Goal: Transaction & Acquisition: Purchase product/service

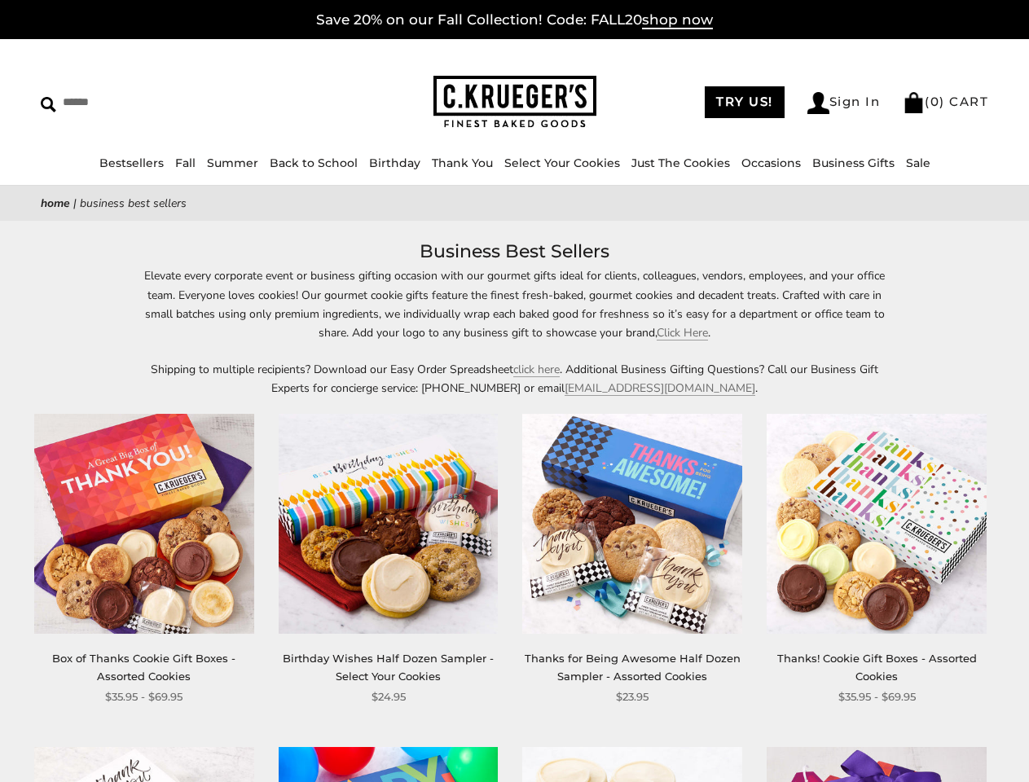
click at [514, 391] on p "Shipping to multiple recipients? Download our Easy Order Spreadsheet click here…" at bounding box center [515, 378] width 750 height 37
click at [766, 781] on iframe at bounding box center [514, 782] width 1029 height 0
